Goal: Transaction & Acquisition: Download file/media

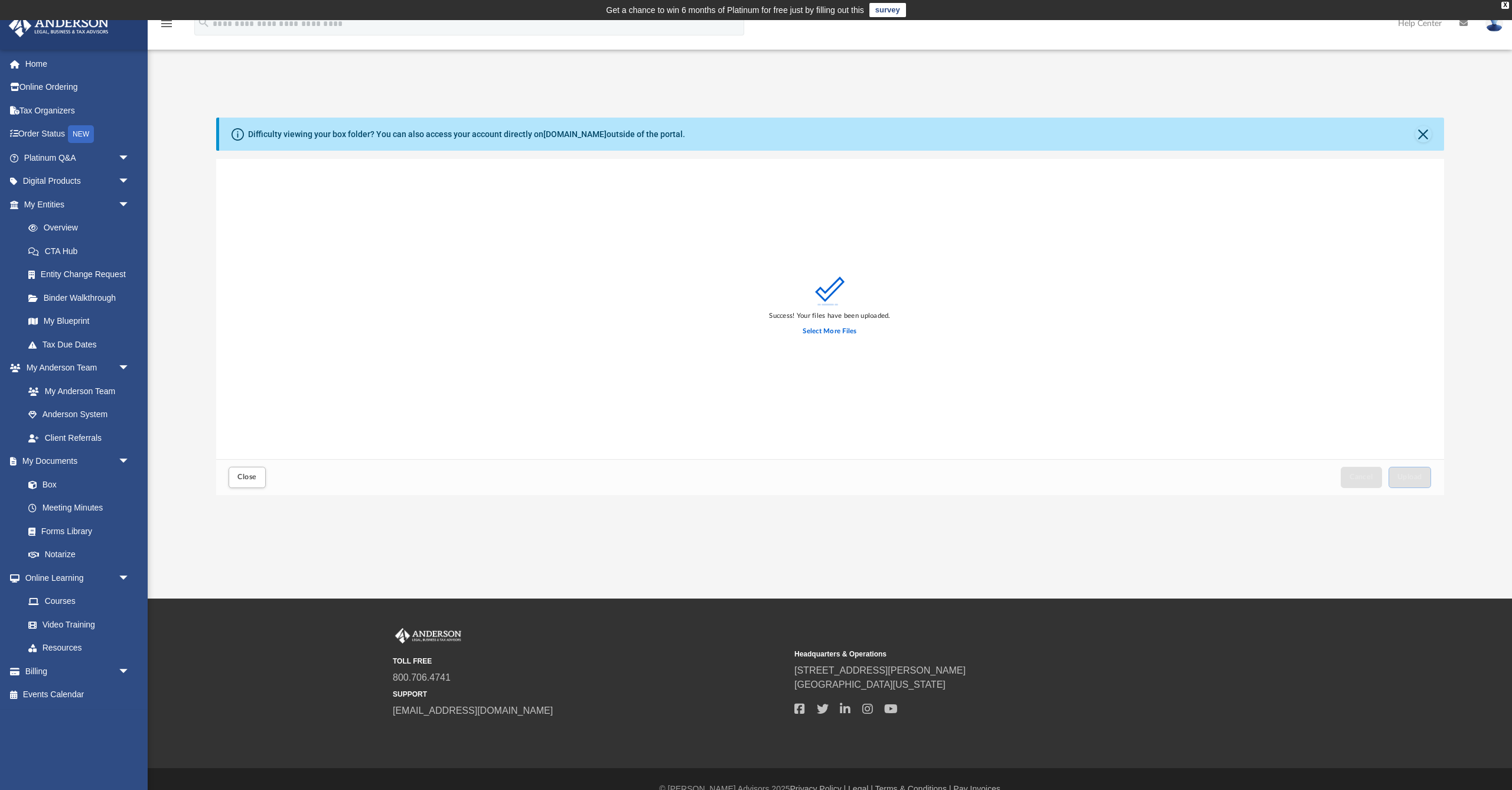
scroll to position [300, 1228]
click at [59, 225] on link "Overview" at bounding box center [82, 228] width 131 height 24
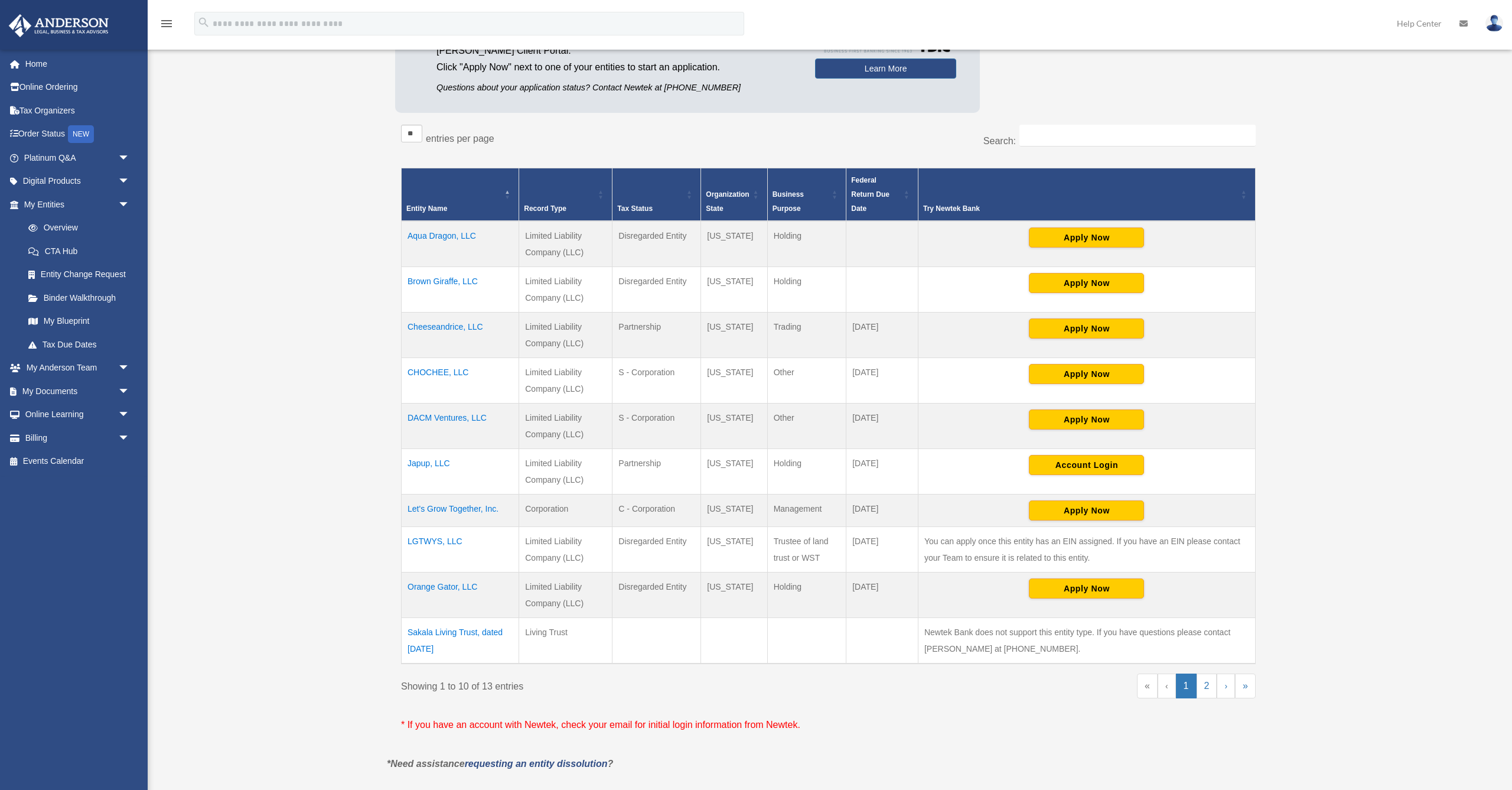
scroll to position [174, 0]
click at [436, 584] on td "Orange Gator, LLC" at bounding box center [460, 595] width 118 height 46
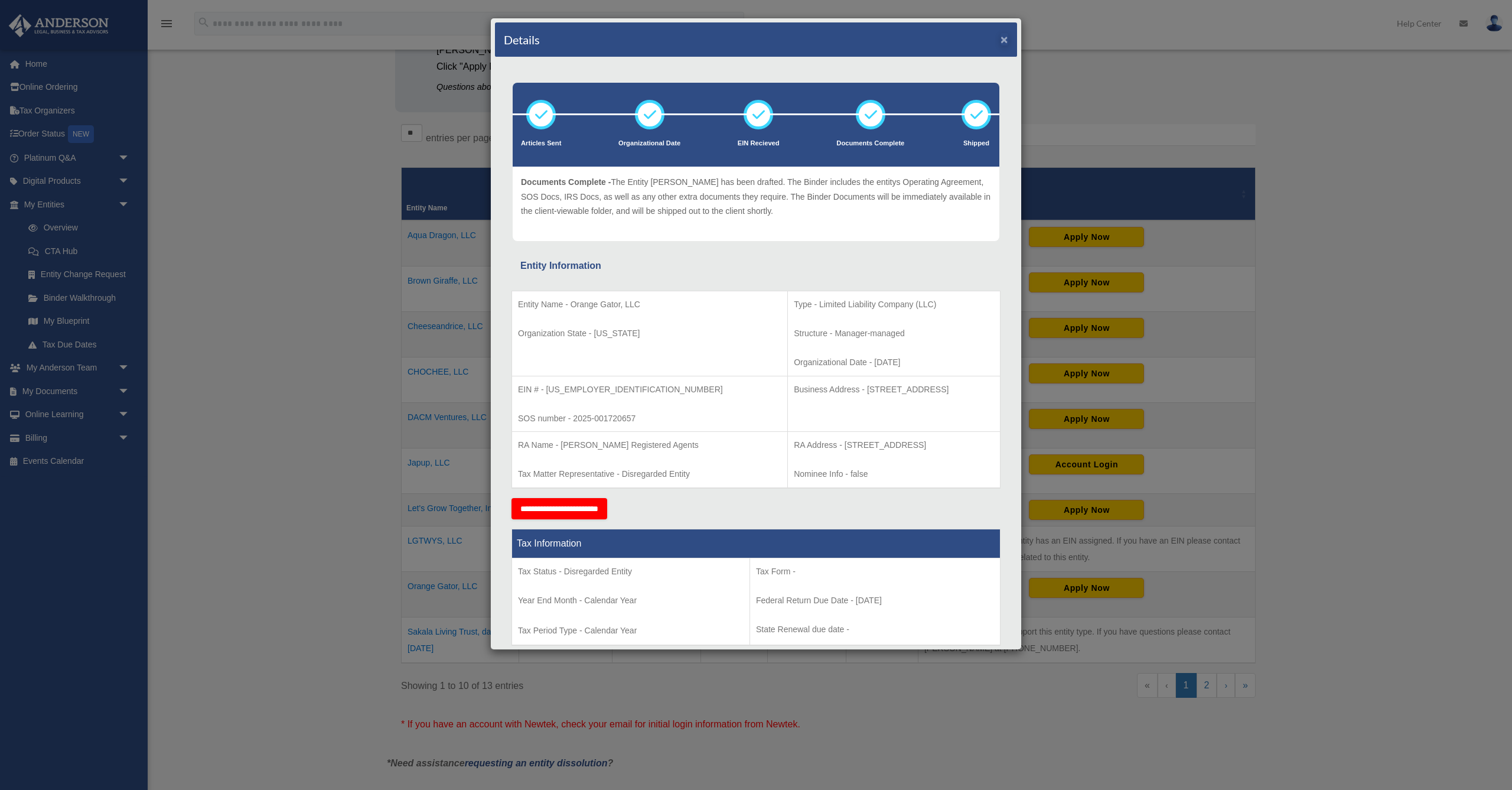
click at [1003, 39] on button "×" at bounding box center [1005, 39] width 8 height 12
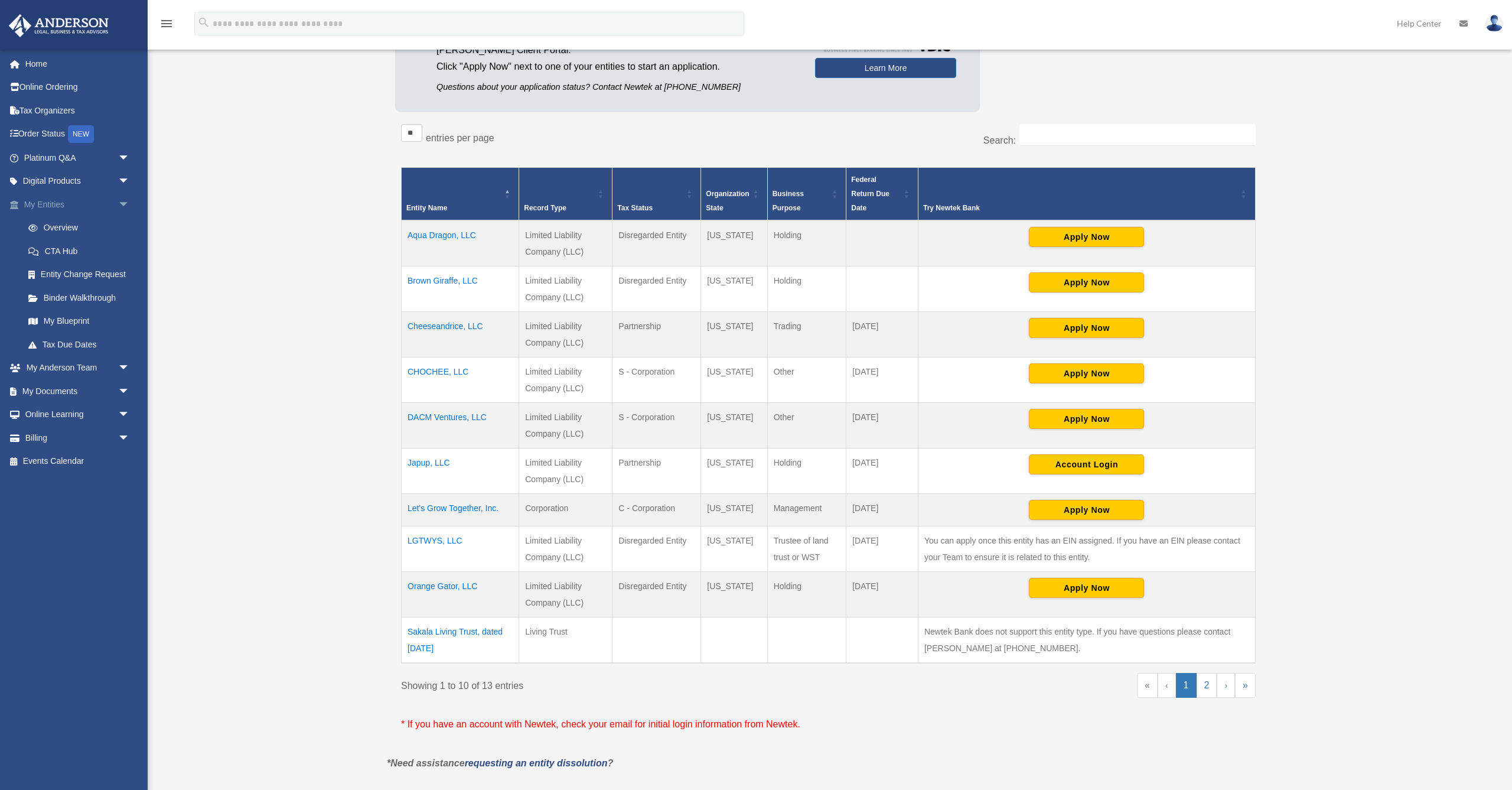
click at [118, 203] on span "arrow_drop_down" at bounding box center [130, 205] width 24 height 24
click at [121, 251] on span "arrow_drop_down" at bounding box center [130, 251] width 24 height 24
click at [45, 272] on link "Box" at bounding box center [82, 274] width 131 height 24
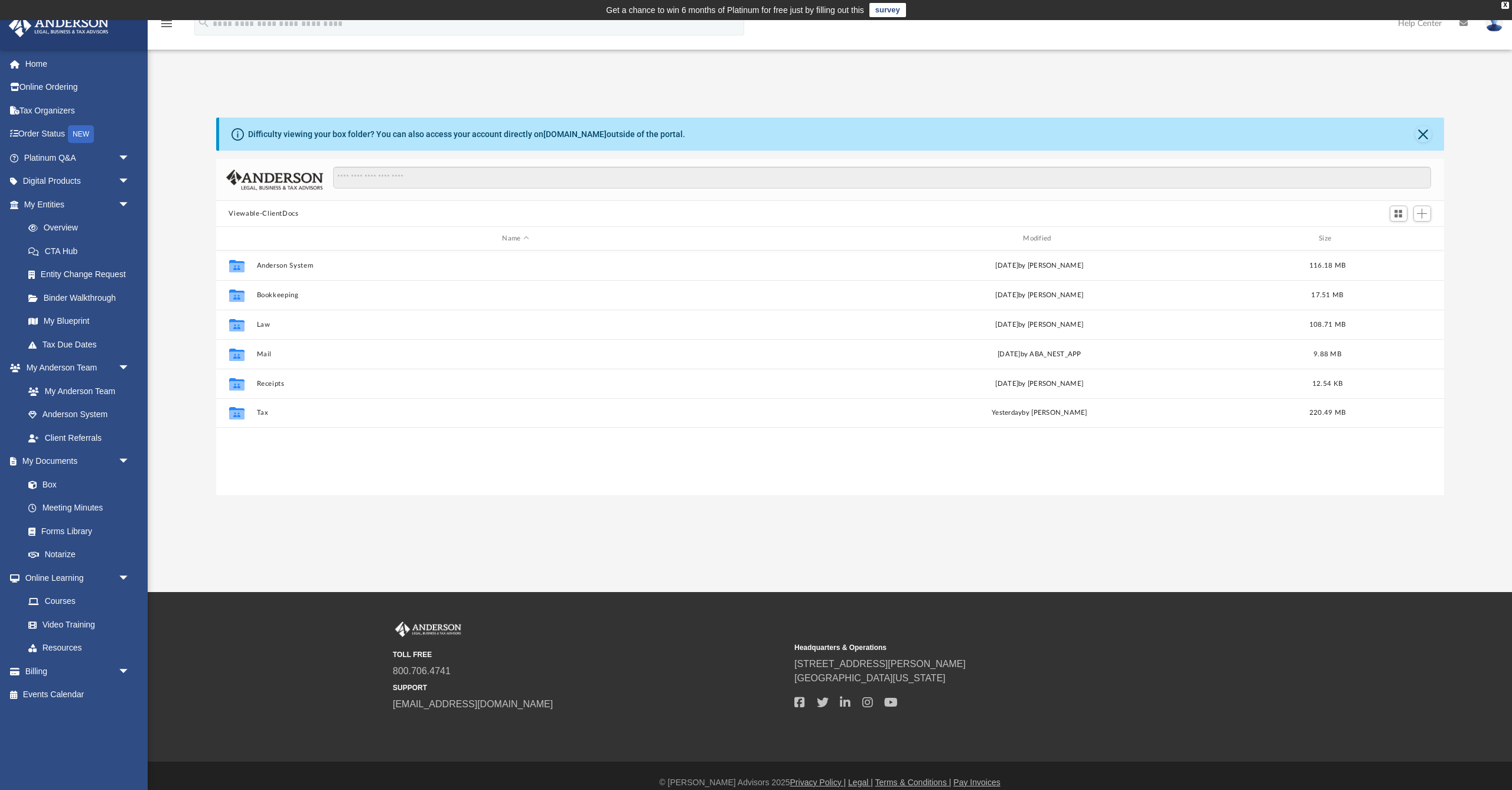
scroll to position [269, 1228]
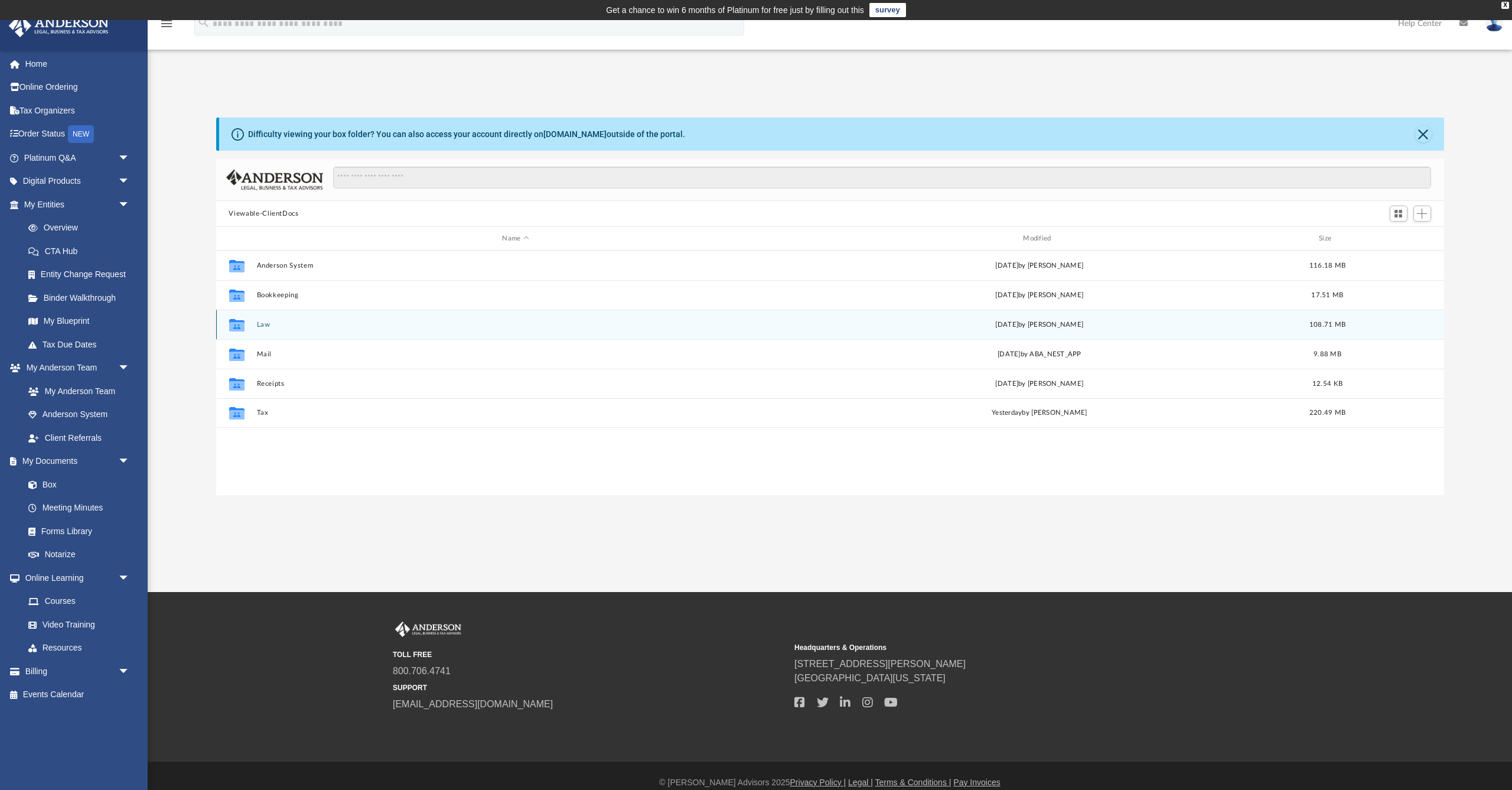
click at [265, 324] on button "Law" at bounding box center [516, 325] width 519 height 8
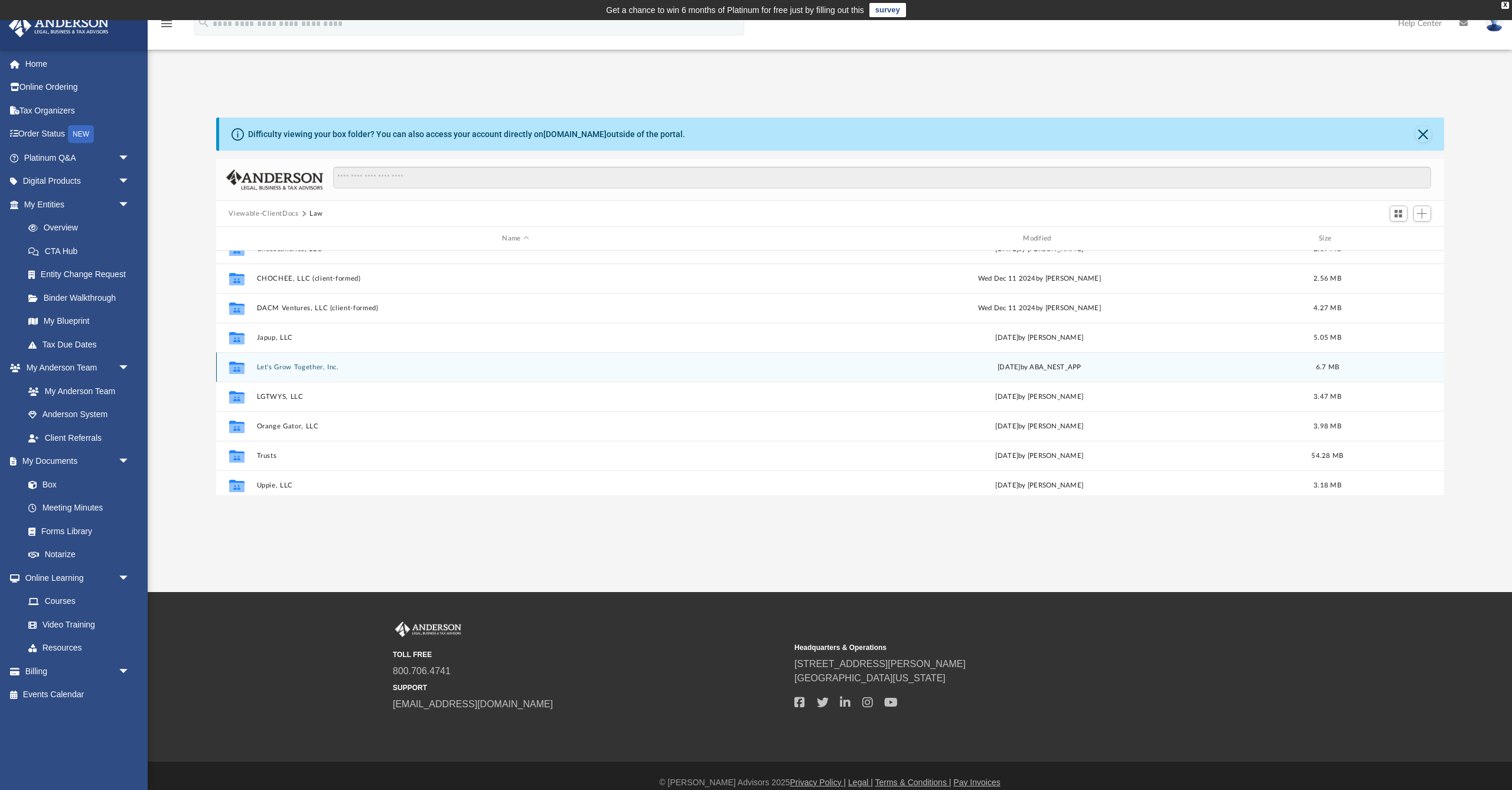
scroll to position [79, 0]
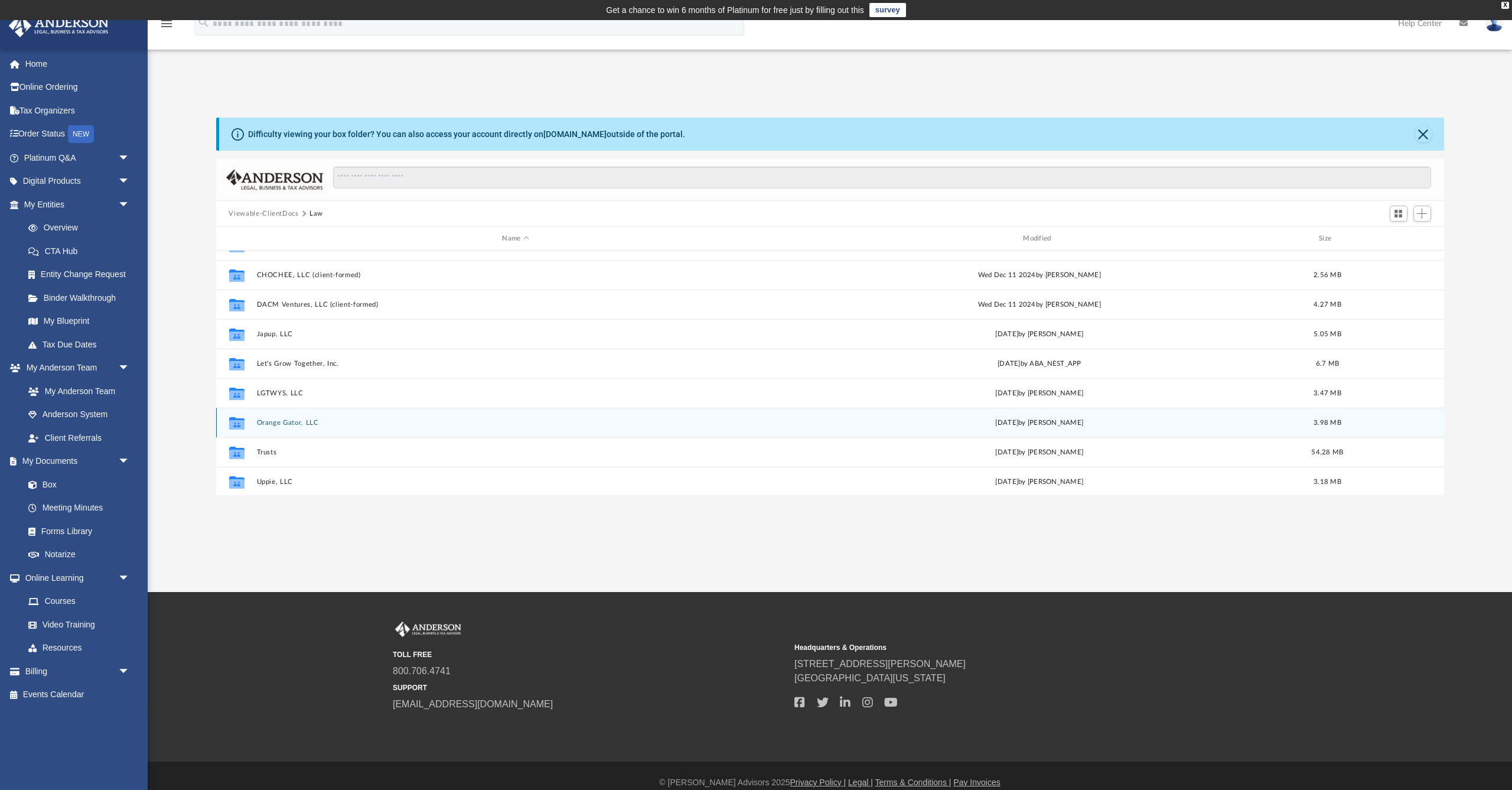
click at [285, 424] on button "Orange Gator, LLC" at bounding box center [516, 423] width 519 height 8
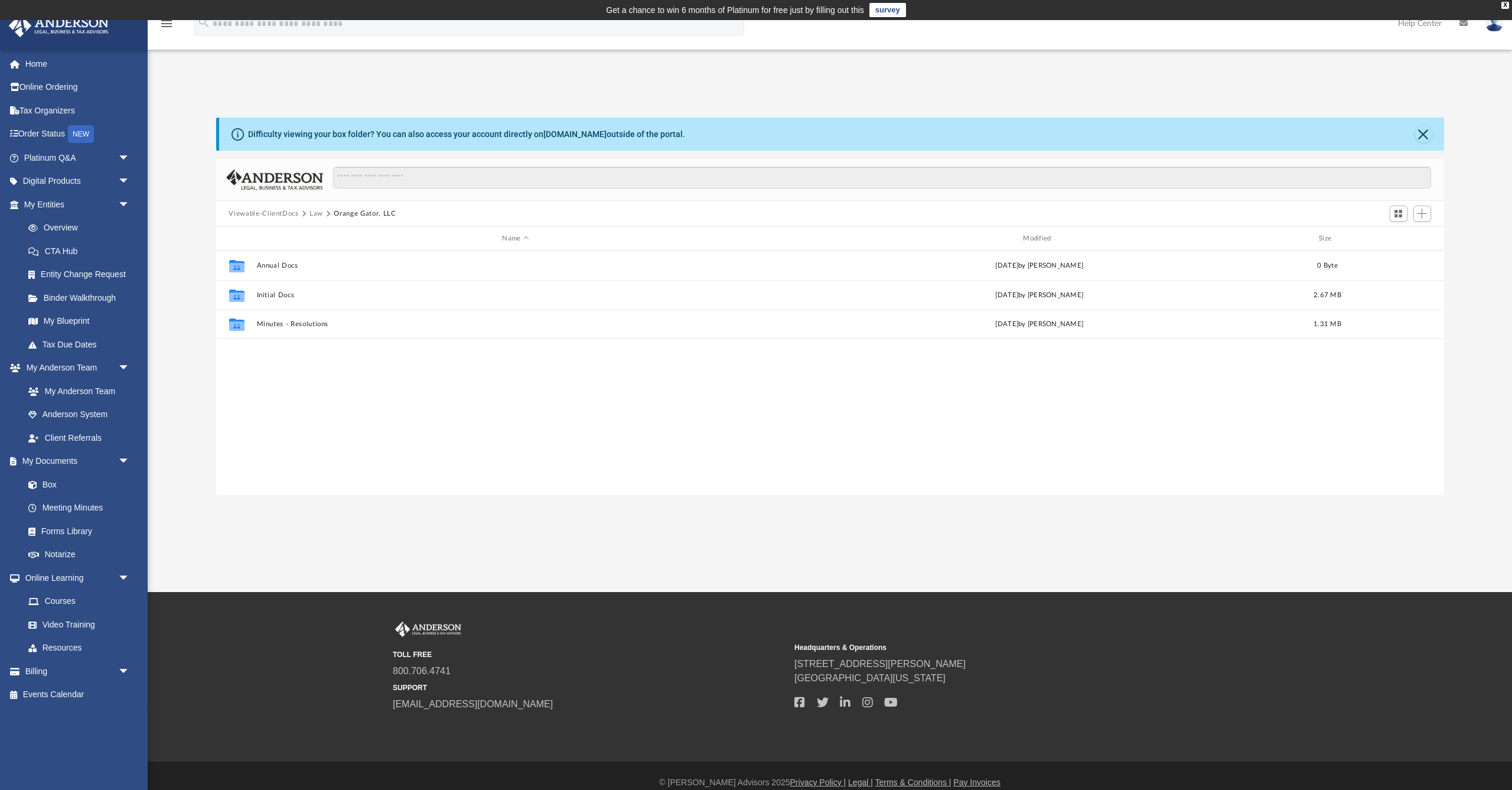
scroll to position [0, 0]
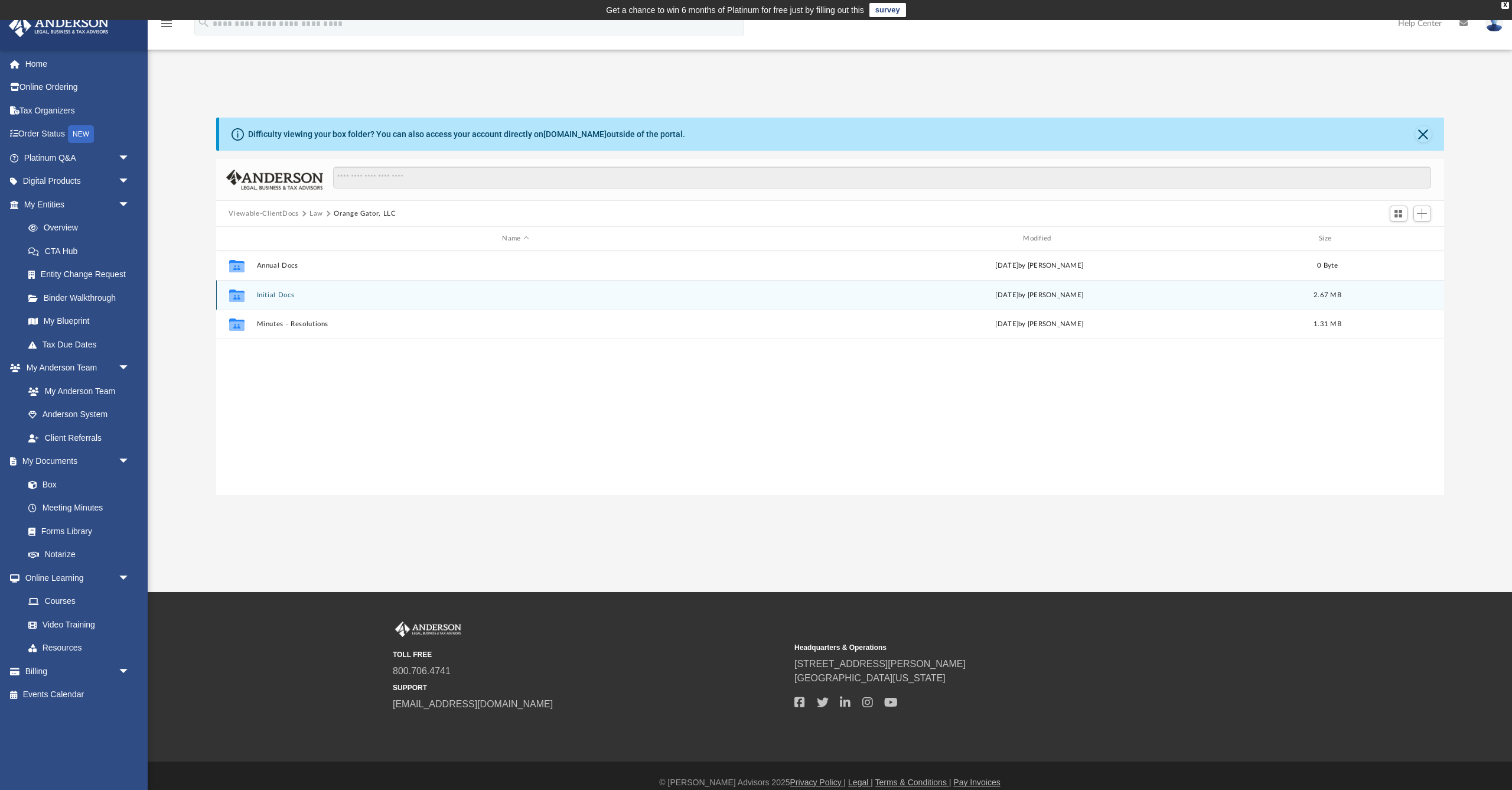
click at [269, 297] on button "Initial Docs" at bounding box center [516, 295] width 519 height 8
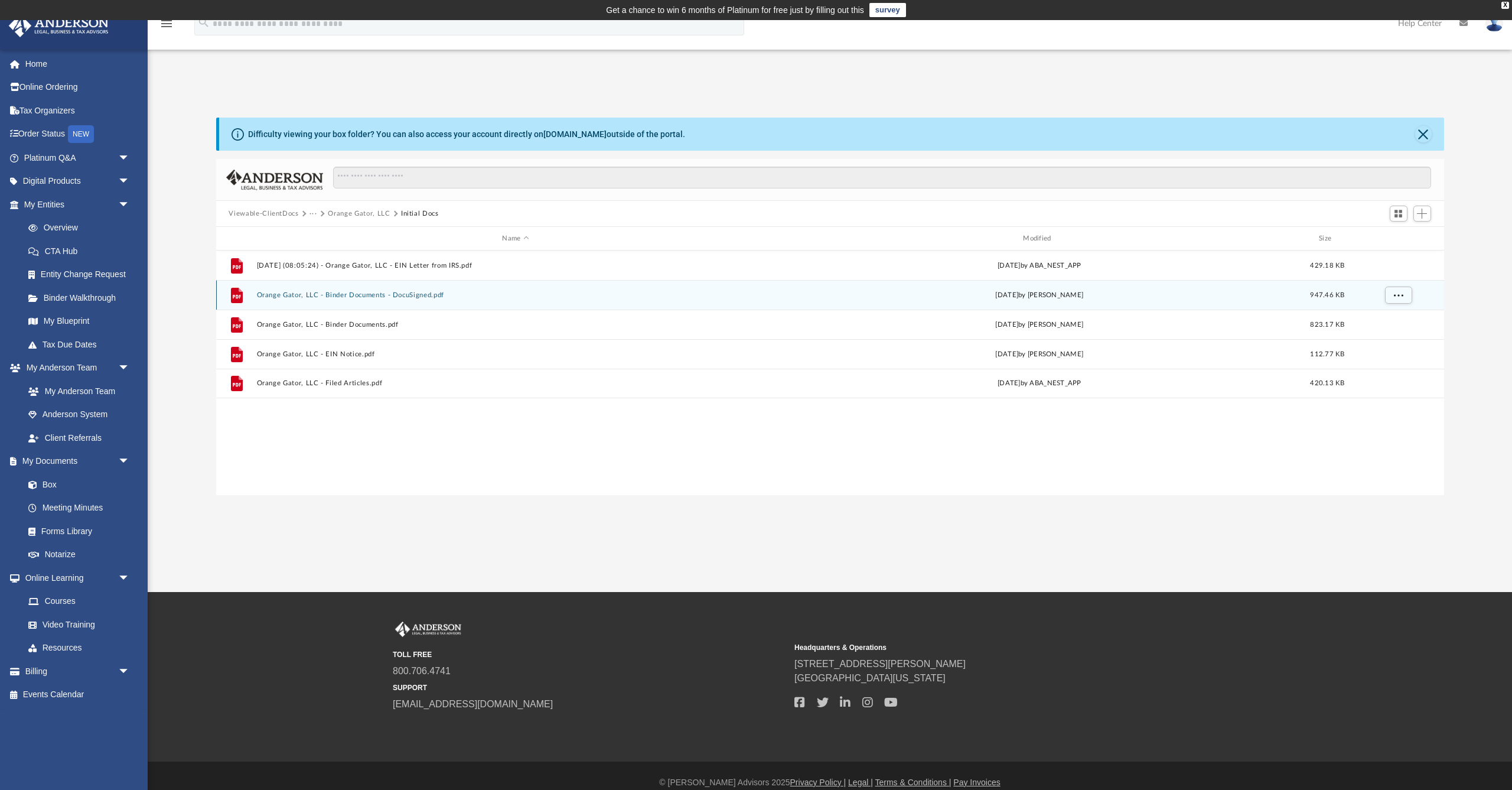
click at [396, 297] on button "Orange Gator, LLC - Binder Documents - DocuSigned.pdf" at bounding box center [516, 295] width 519 height 8
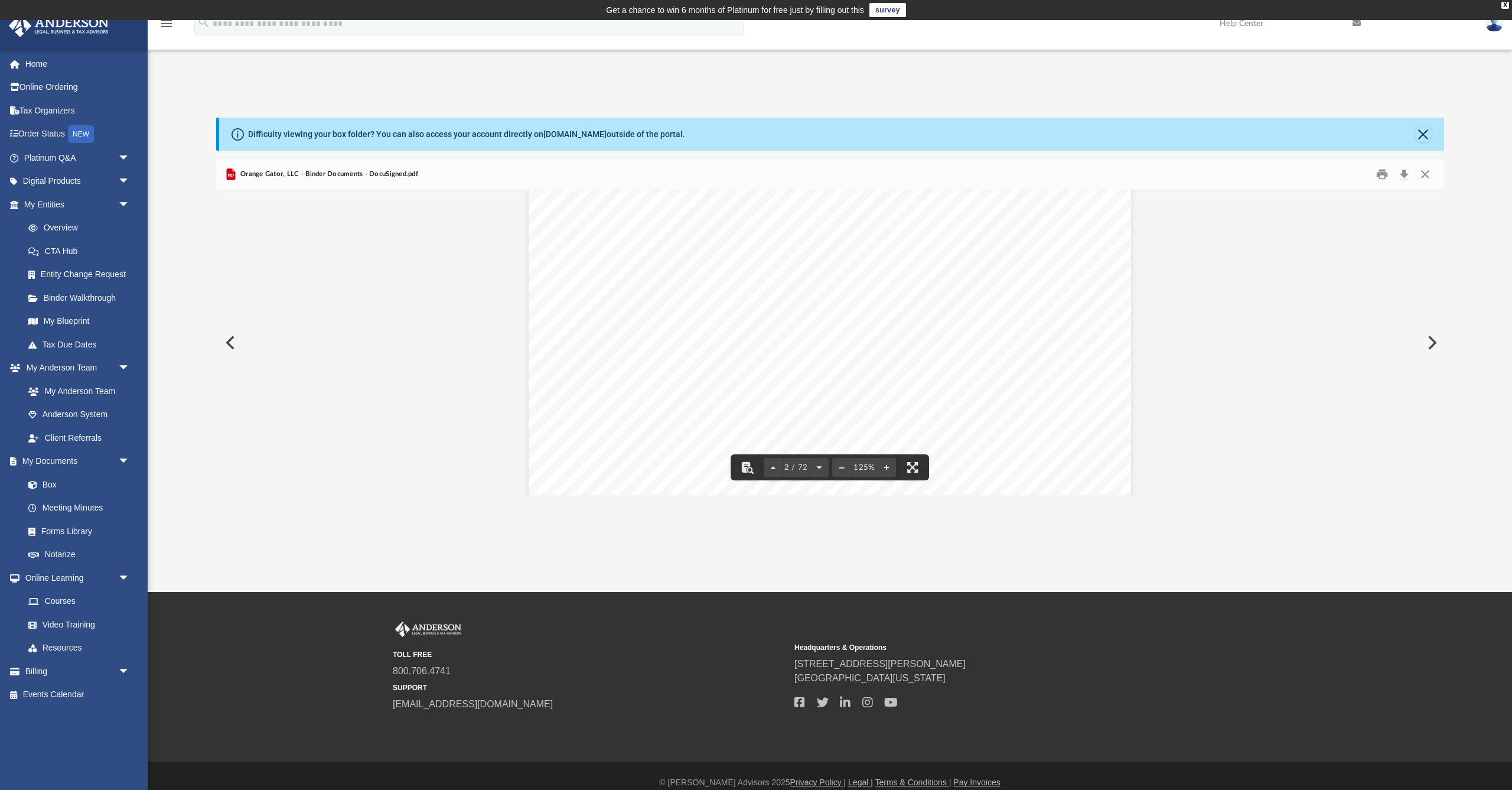
scroll to position [855, 0]
click at [1404, 176] on button "Download" at bounding box center [1404, 174] width 22 height 18
